Goal: Information Seeking & Learning: Learn about a topic

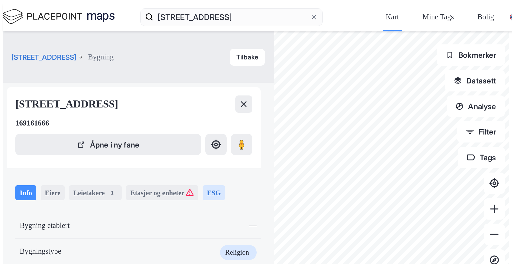
click at [203, 185] on div "ESG" at bounding box center [214, 192] width 22 height 15
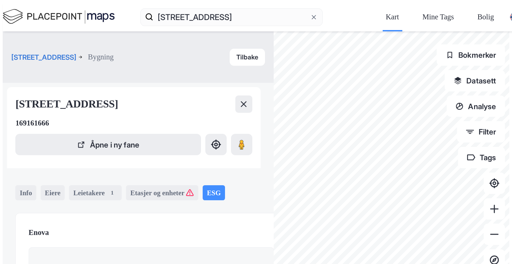
scroll to position [82, 0]
